Goal: Find specific page/section: Locate a particular part of the current website

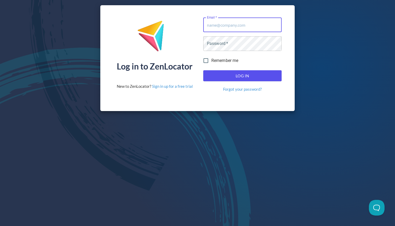
type input "[EMAIL_ADDRESS][DOMAIN_NAME]"
click at [242, 76] on button "Log In" at bounding box center [242, 75] width 78 height 11
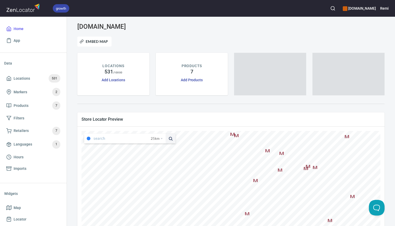
click at [334, 7] on circle "button" at bounding box center [332, 8] width 3 height 3
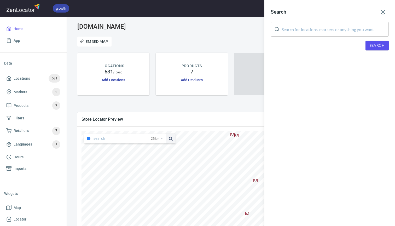
click at [318, 32] on input "text" at bounding box center [335, 29] width 107 height 15
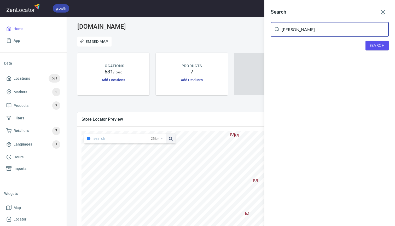
type input "[PERSON_NAME]"
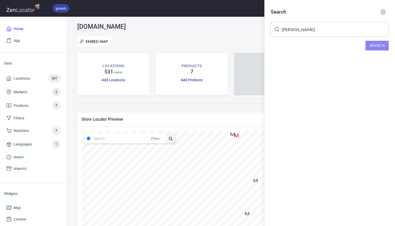
click at [375, 45] on span "Search" at bounding box center [377, 45] width 15 height 7
click at [313, 73] on div "Lennox Head Chempro Chemist, [STREET_ADDRESS]" at bounding box center [330, 72] width 118 height 5
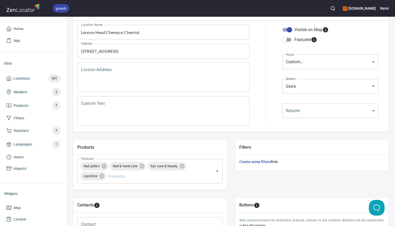
scroll to position [72, 0]
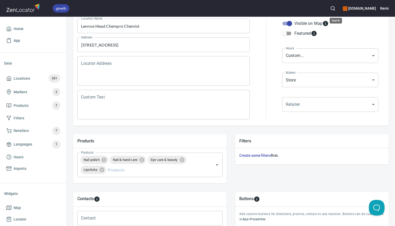
click at [336, 9] on icon "button" at bounding box center [332, 8] width 5 height 5
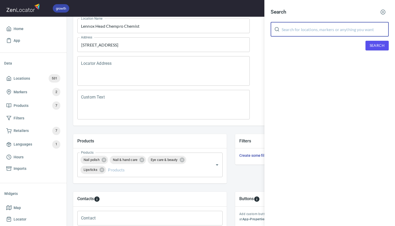
click at [319, 31] on input "text" at bounding box center [335, 29] width 107 height 15
click at [381, 44] on span "Search" at bounding box center [377, 45] width 15 height 7
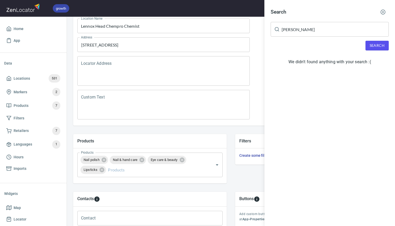
click at [313, 31] on input "[PERSON_NAME]" at bounding box center [335, 29] width 107 height 15
click at [303, 30] on input "[PERSON_NAME]" at bounding box center [335, 29] width 107 height 15
paste input "Westmead"
type input "Westmead"
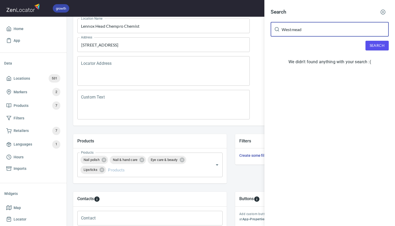
click at [380, 44] on span "Search" at bounding box center [377, 45] width 15 height 7
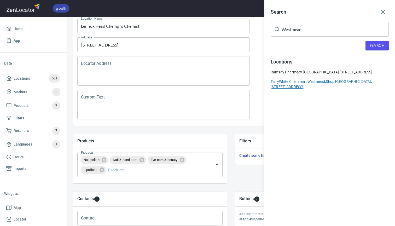
click at [353, 87] on div "TerryWhite [GEOGRAPHIC_DATA], [STREET_ADDRESS]" at bounding box center [330, 84] width 118 height 10
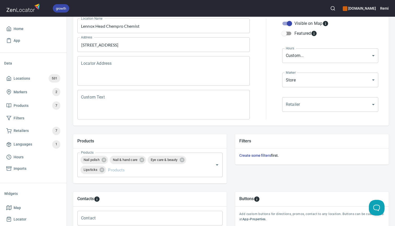
type input "TerryWhite Chemmart Westmead"
type textarea "Shop [GEOGRAPHIC_DATA], [STREET_ADDRESS]"
type input "02 8848 2050"
